Goal: Task Accomplishment & Management: Manage account settings

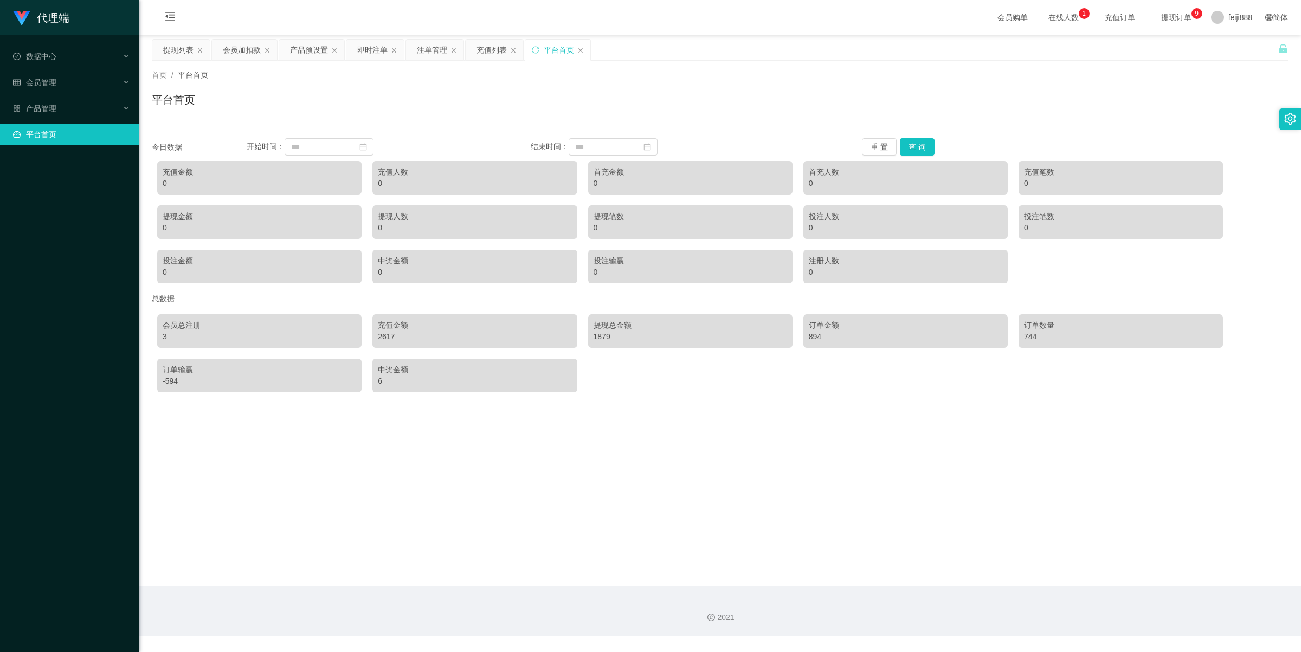
drag, startPoint x: 0, startPoint y: 0, endPoint x: 472, endPoint y: 107, distance: 483.8
click at [472, 107] on div "平台首页" at bounding box center [720, 104] width 1136 height 25
click at [526, 93] on div "平台首页" at bounding box center [720, 104] width 1136 height 25
click at [380, 93] on div "平台首页" at bounding box center [720, 104] width 1136 height 25
click at [245, 53] on div "会员加扣款" at bounding box center [242, 50] width 38 height 21
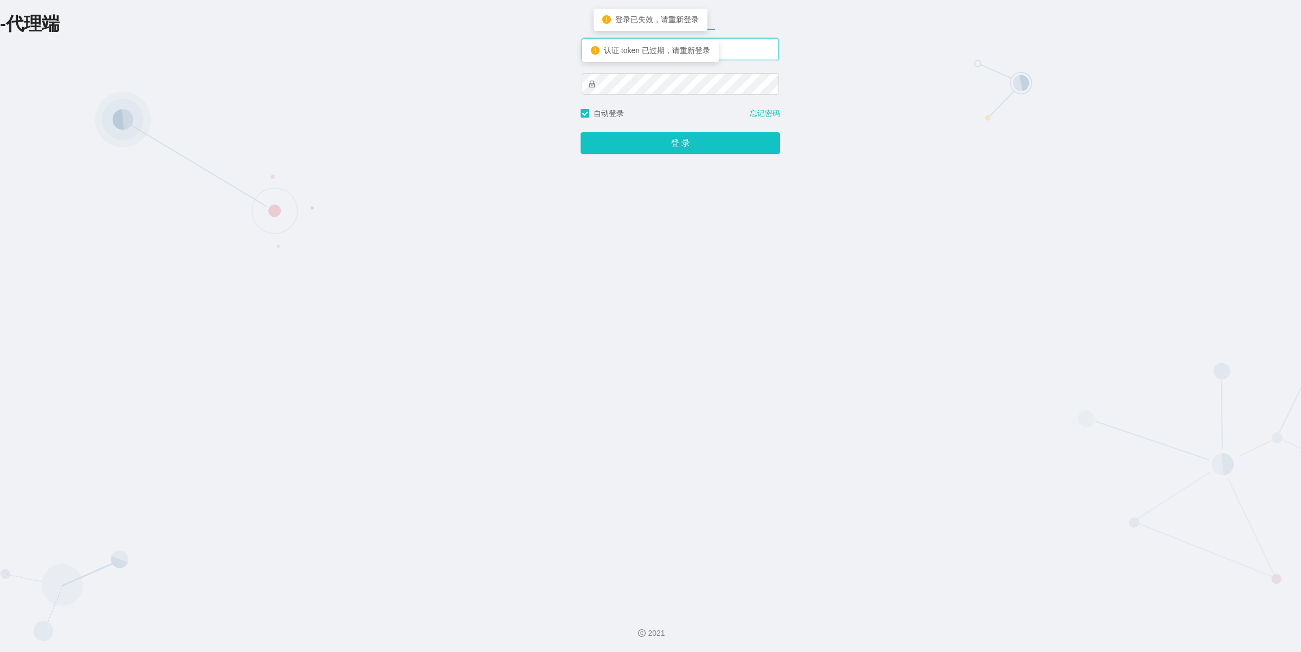
type input "feiji888"
click at [731, 131] on div "登 录" at bounding box center [681, 136] width 200 height 35
click at [732, 136] on button "登 录" at bounding box center [681, 143] width 200 height 22
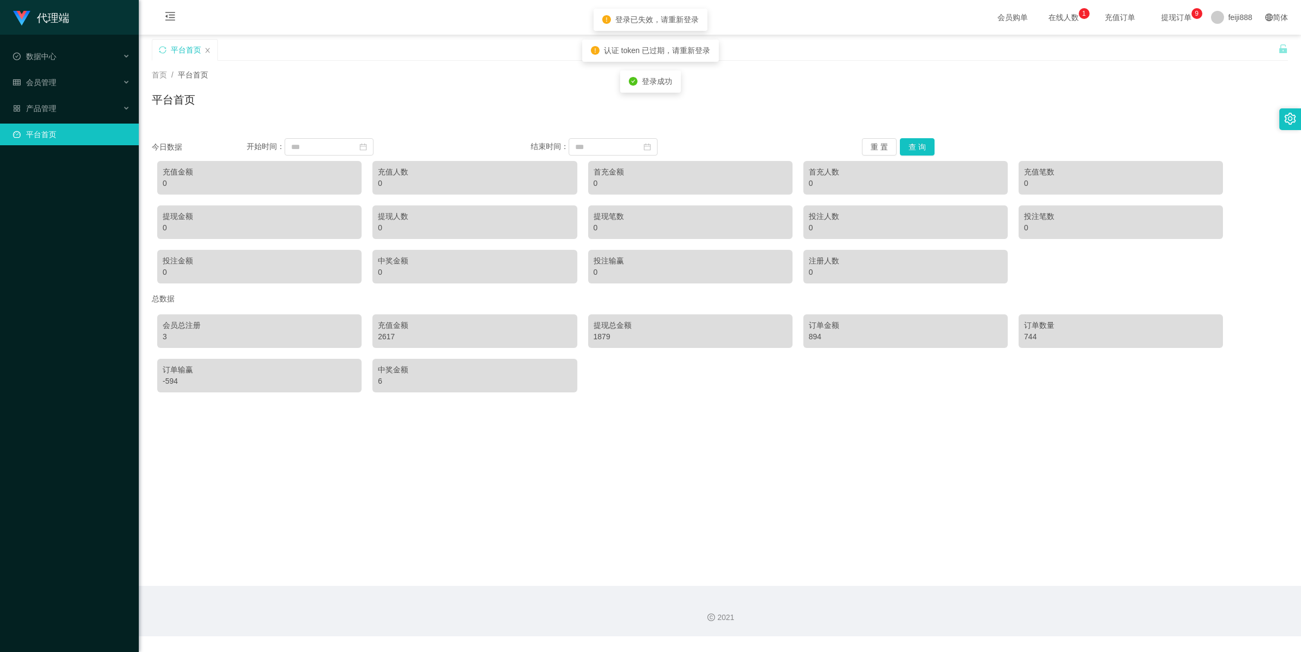
drag, startPoint x: 756, startPoint y: 394, endPoint x: 175, endPoint y: 151, distance: 630.6
click at [753, 394] on div "会员总注册 3 充值金额 2617 提现总金额 1879 订单金额 894 订单数量 744 订单输赢 -594 中奖金额 6" at bounding box center [720, 353] width 1136 height 89
click at [75, 82] on div "会员管理" at bounding box center [69, 83] width 139 height 22
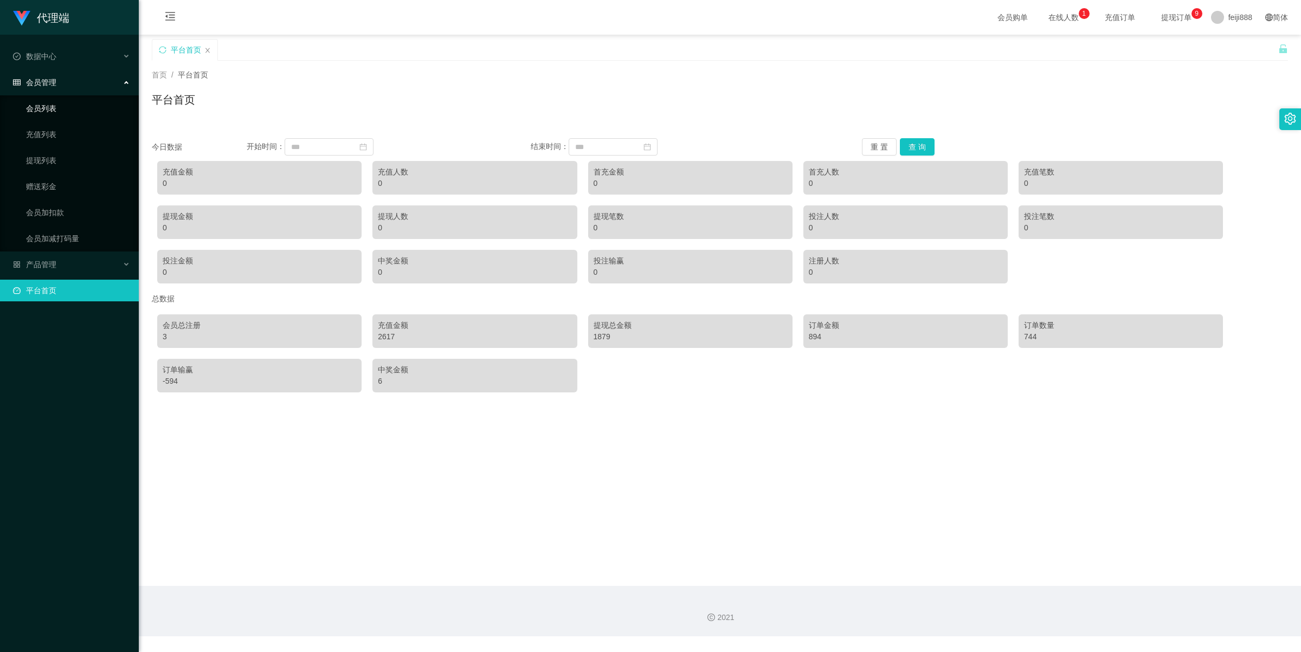
click at [54, 115] on link "会员列表" at bounding box center [78, 109] width 104 height 22
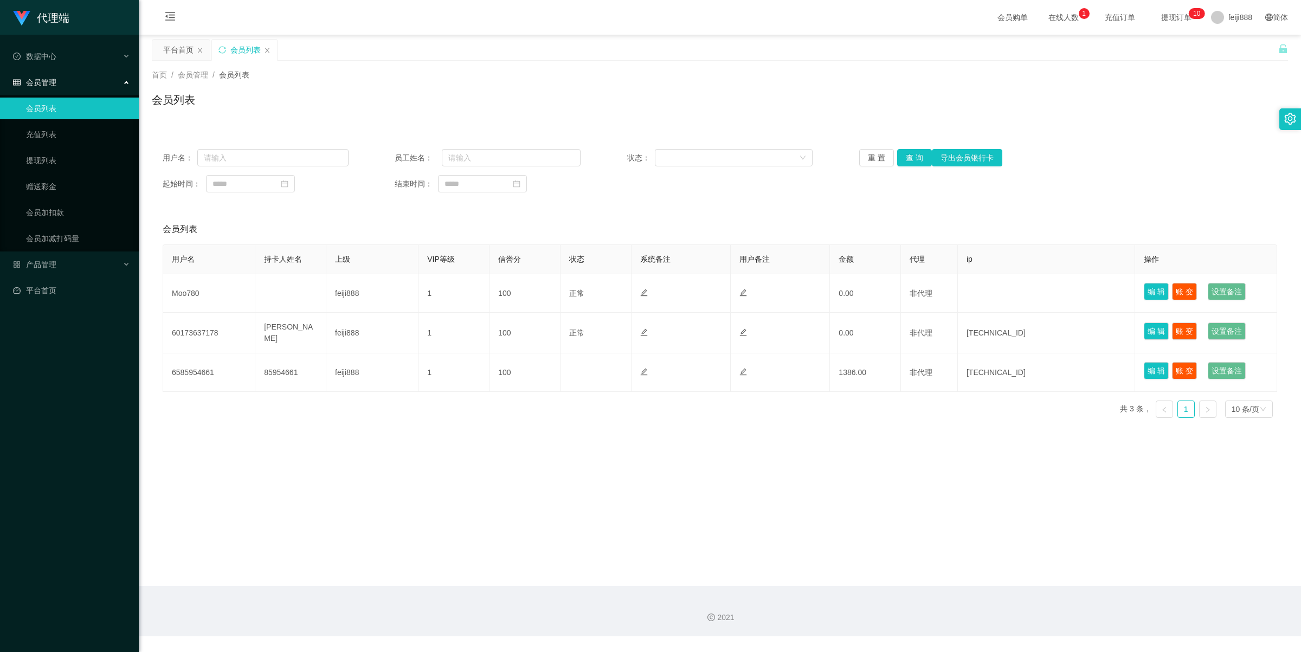
click at [445, 49] on div "平台首页 会员列表" at bounding box center [715, 57] width 1127 height 37
